Goal: Task Accomplishment & Management: Use online tool/utility

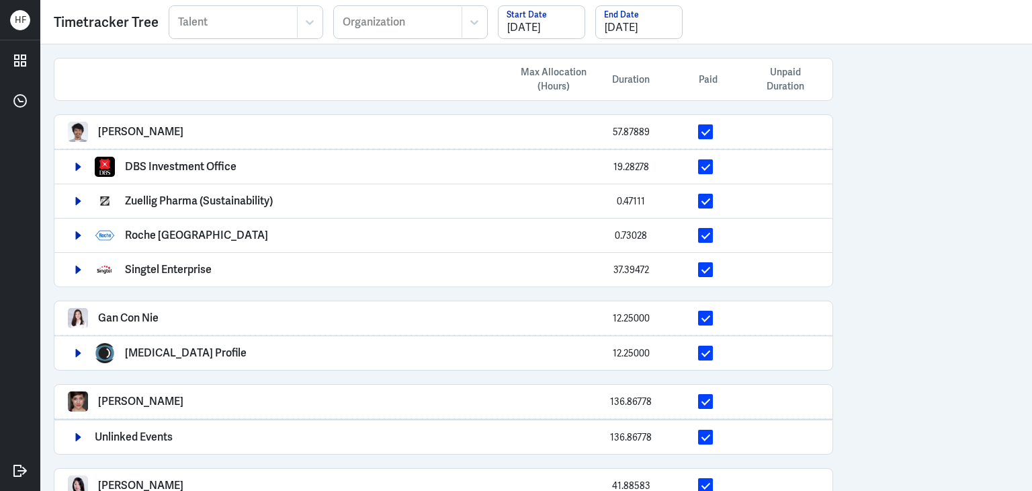
scroll to position [675, 0]
click at [16, 474] on icon at bounding box center [20, 470] width 20 height 20
